Goal: Transaction & Acquisition: Purchase product/service

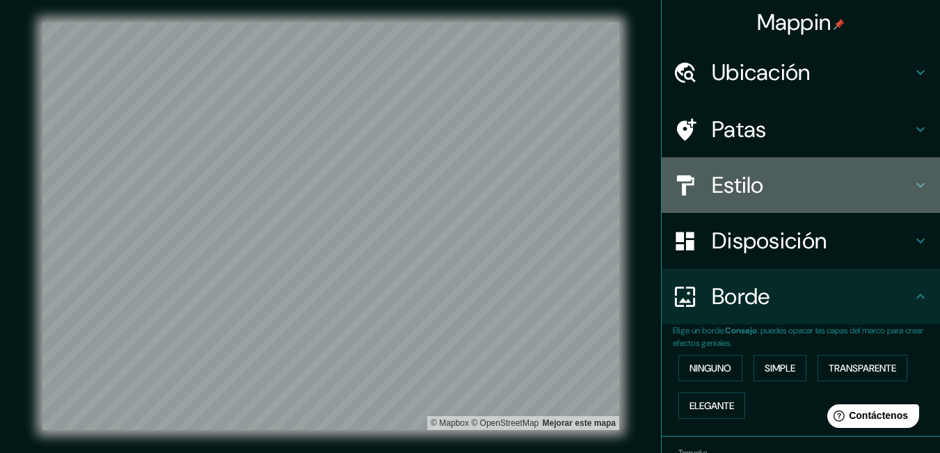
click at [732, 189] on font "Estilo" at bounding box center [737, 184] width 52 height 29
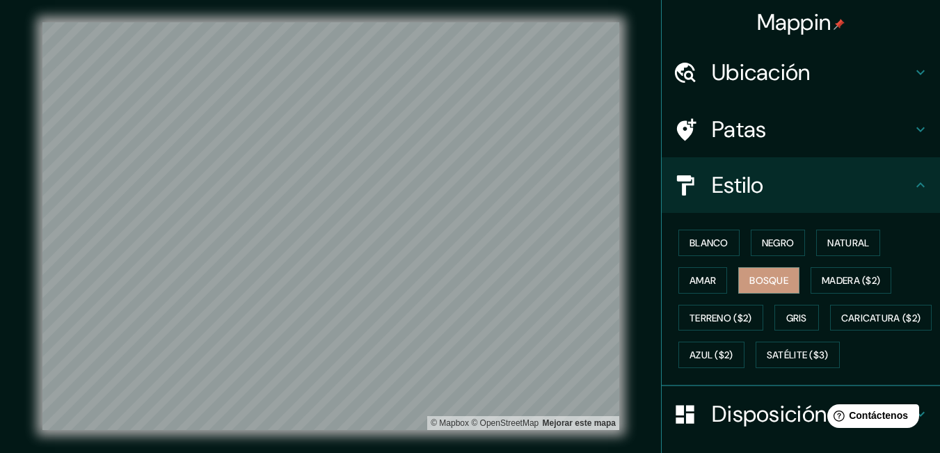
click at [845, 218] on div "Blanco Negro Natural Amar Bosque Madera ($2) Terreno ($2) Gris Caricatura ($2) …" at bounding box center [800, 299] width 278 height 173
click at [848, 243] on font "Natural" at bounding box center [848, 242] width 42 height 13
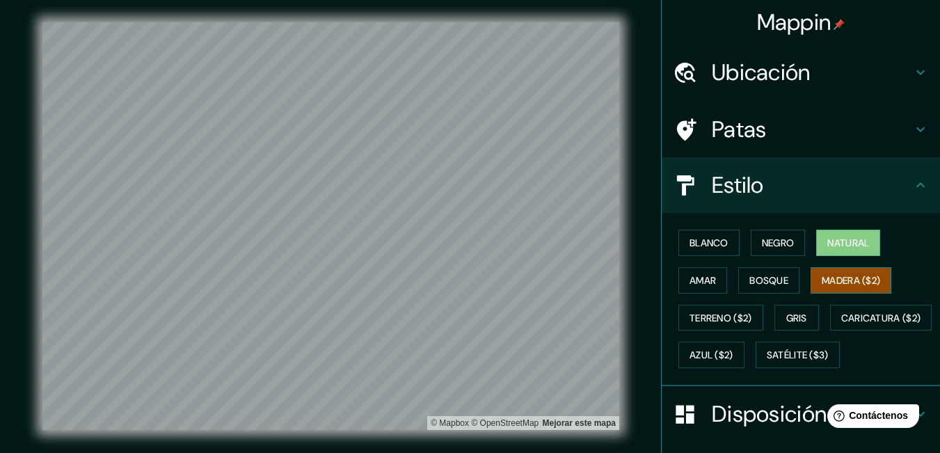
click at [862, 285] on font "Madera ($2)" at bounding box center [850, 280] width 58 height 13
click at [689, 241] on font "Blanco" at bounding box center [708, 242] width 39 height 13
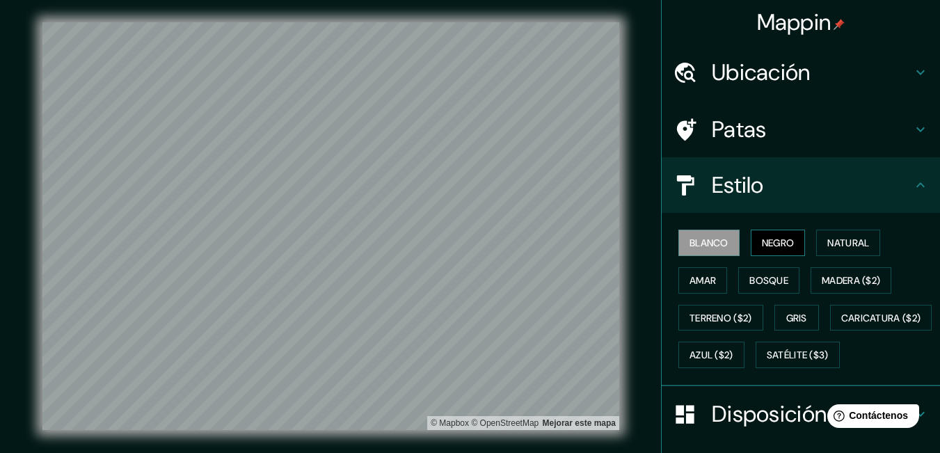
click at [762, 244] on font "Negro" at bounding box center [778, 242] width 33 height 13
click at [743, 319] on font "Terreno ($2)" at bounding box center [720, 318] width 63 height 13
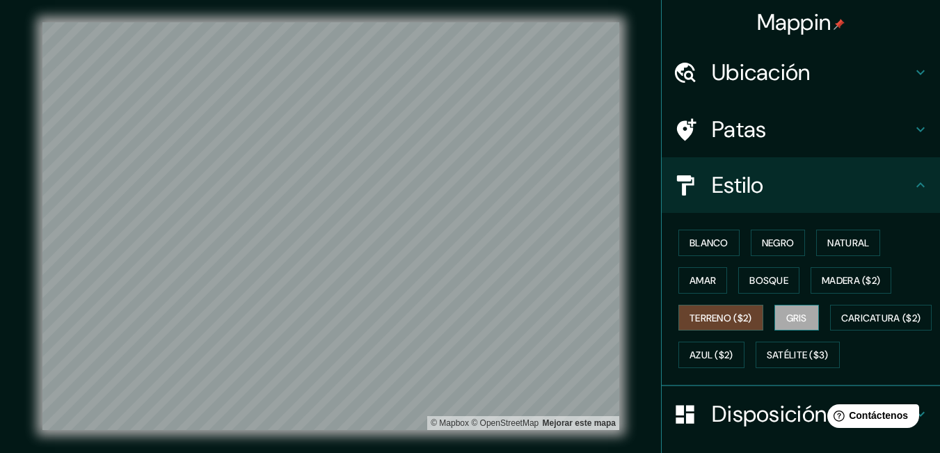
click at [802, 319] on button "Gris" at bounding box center [796, 318] width 45 height 26
click at [701, 312] on font "Terreno ($2)" at bounding box center [720, 318] width 63 height 13
click at [811, 319] on button "Gris" at bounding box center [796, 318] width 45 height 26
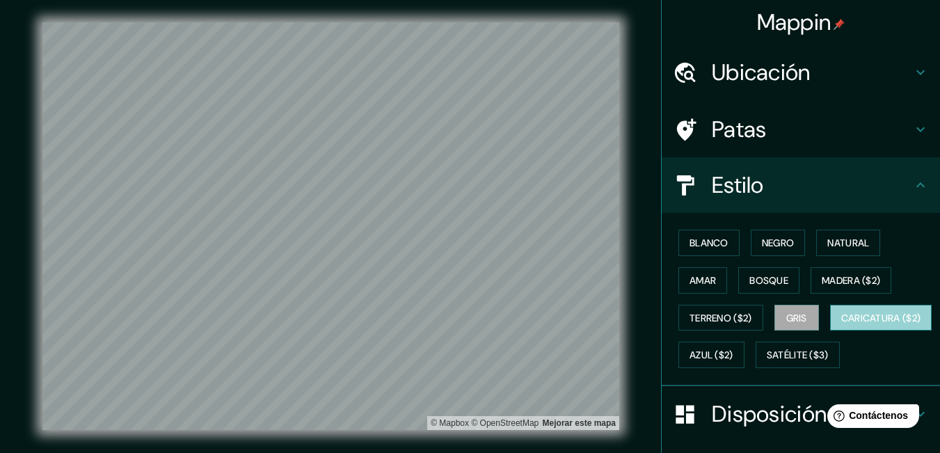
click at [841, 327] on font "Caricatura ($2)" at bounding box center [881, 318] width 80 height 18
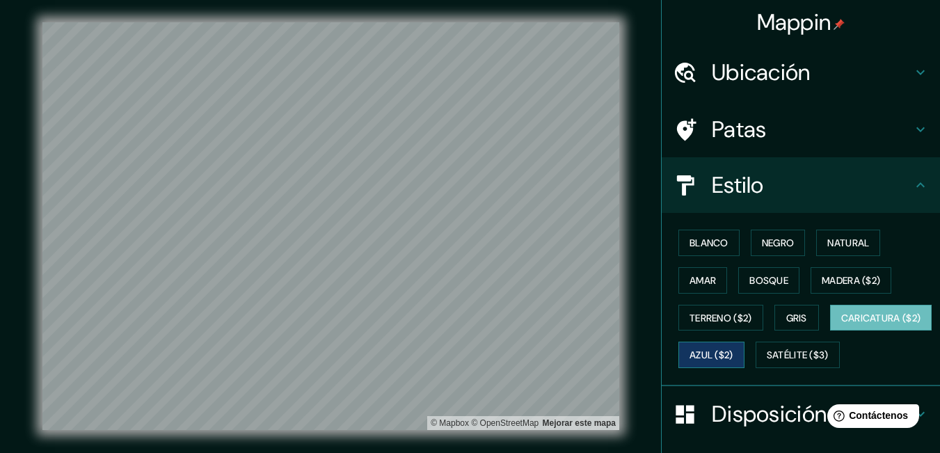
click at [744, 344] on button "Azul ($2)" at bounding box center [711, 354] width 66 height 26
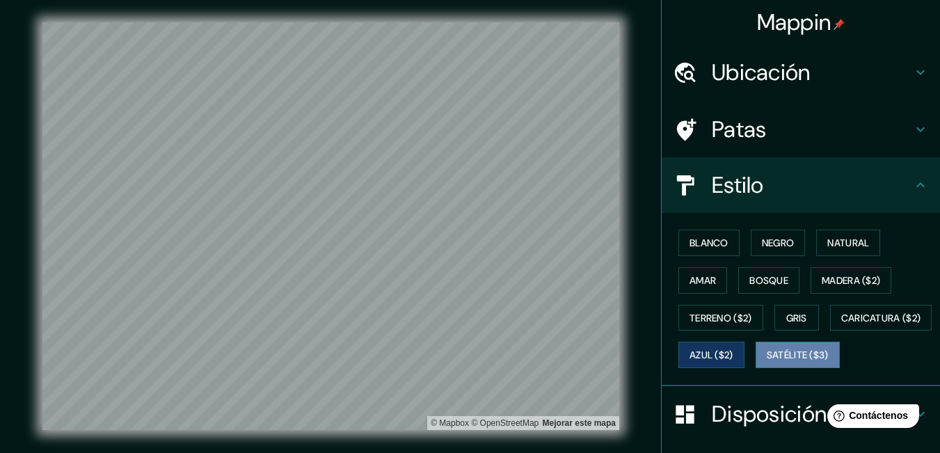
click at [766, 362] on font "Satélite ($3)" at bounding box center [797, 355] width 62 height 13
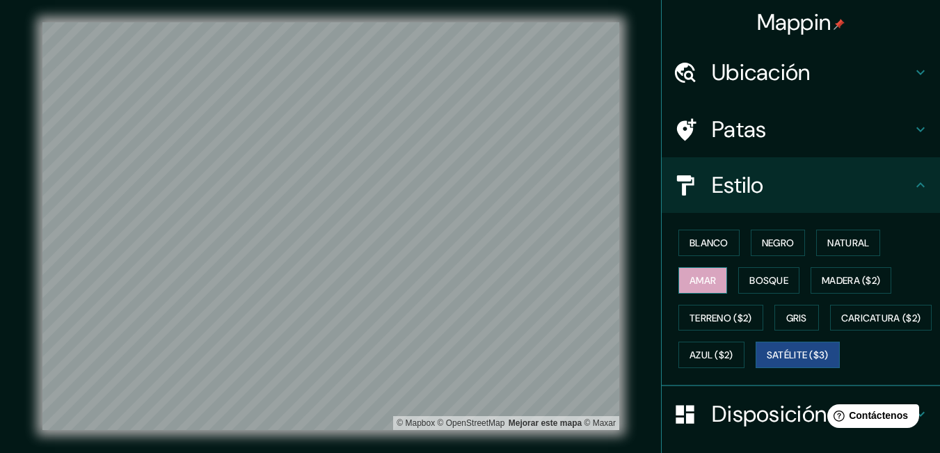
click at [704, 268] on button "Amar" at bounding box center [702, 280] width 49 height 26
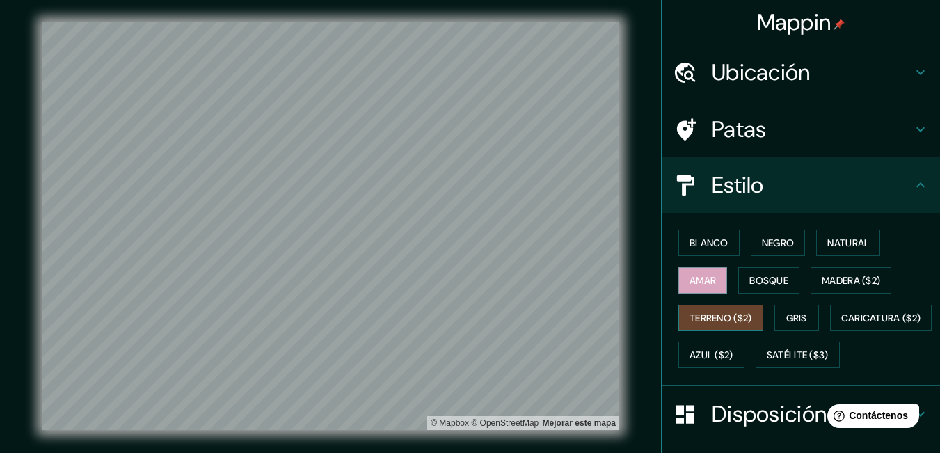
click at [722, 309] on font "Terreno ($2)" at bounding box center [720, 318] width 63 height 18
click at [832, 283] on font "Madera ($2)" at bounding box center [850, 280] width 58 height 13
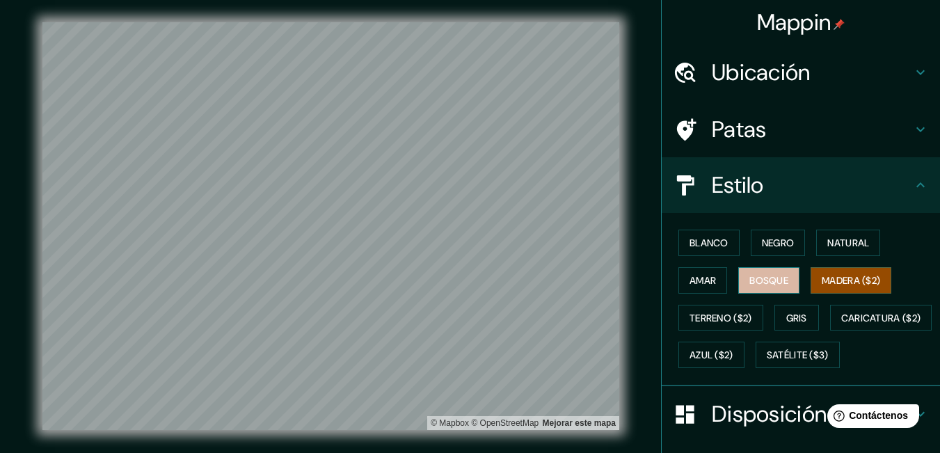
click at [771, 289] on font "Bosque" at bounding box center [768, 280] width 39 height 18
